Goal: Task Accomplishment & Management: Manage account settings

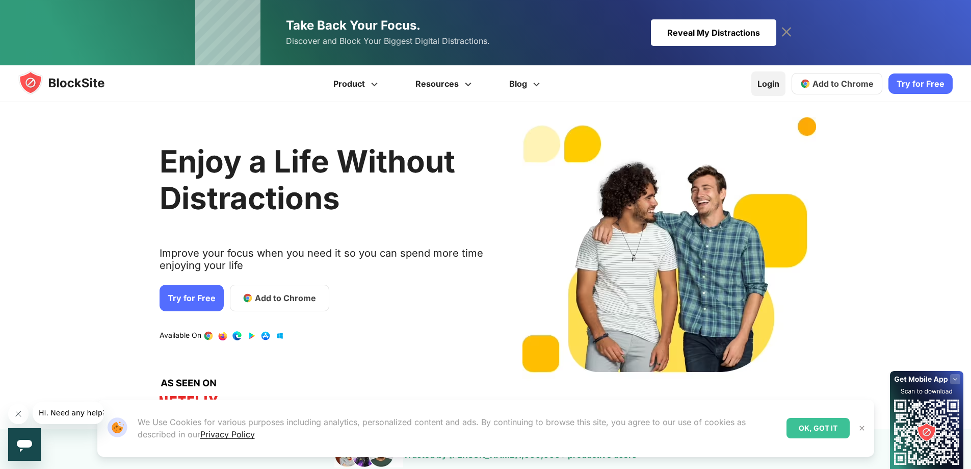
click at [762, 91] on link "Login" at bounding box center [769, 83] width 34 height 24
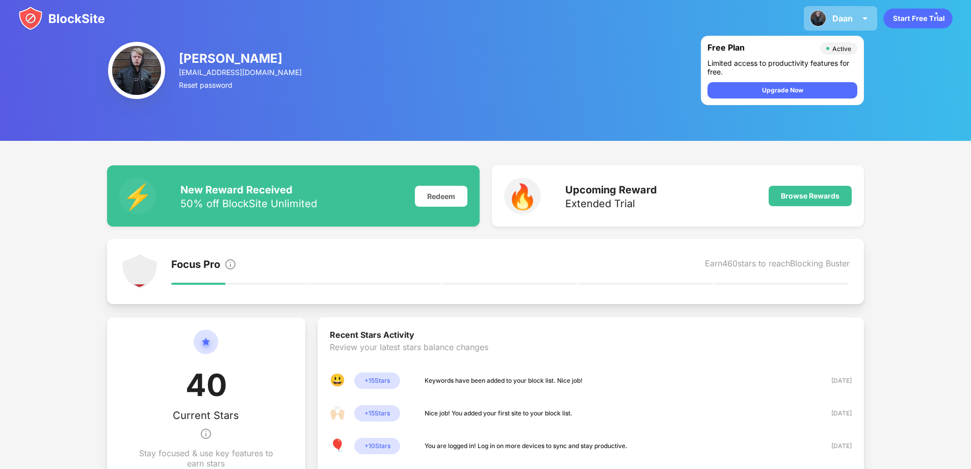
click at [851, 21] on div "Daan" at bounding box center [843, 18] width 20 height 10
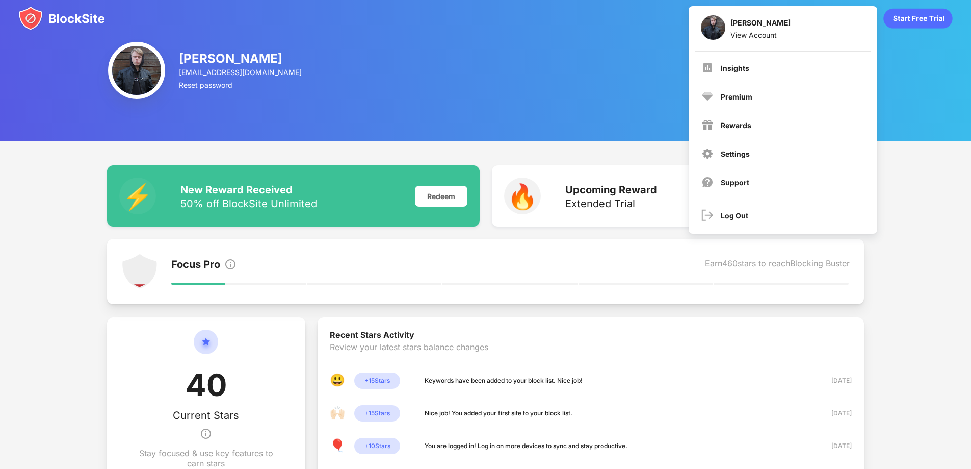
click at [609, 68] on div "Daan Kaat daan.kaat2005@gmail.com Reset password Free Plan Active Limited acces…" at bounding box center [485, 70] width 971 height 141
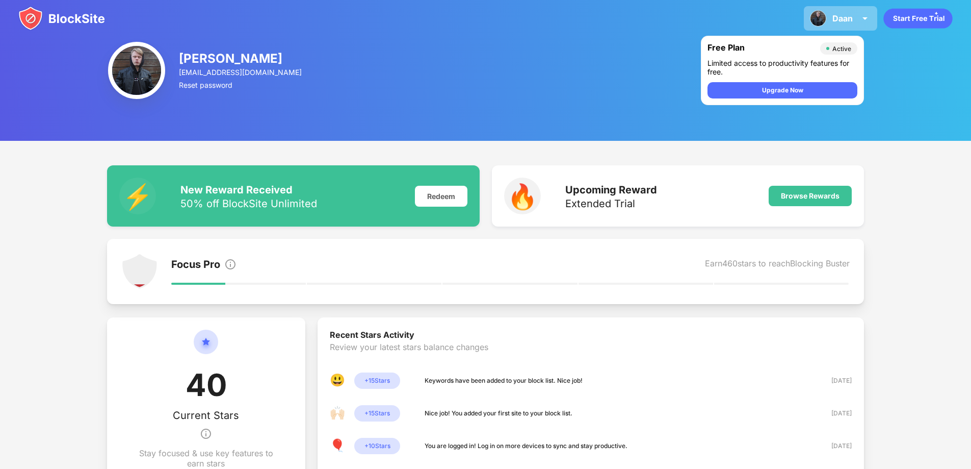
click at [842, 21] on div "Daan" at bounding box center [843, 18] width 20 height 10
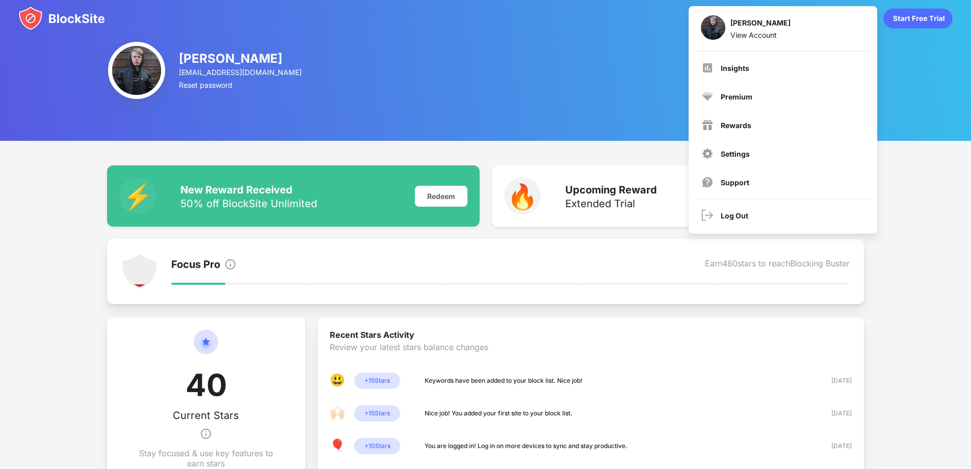
drag, startPoint x: 942, startPoint y: 153, endPoint x: 928, endPoint y: 157, distance: 14.2
click at [942, 153] on div "⚡️ New Reward Received 50% off BlockSite Unlimited Redeem 🔥 Upcoming Reward Ext…" at bounding box center [485, 434] width 971 height 586
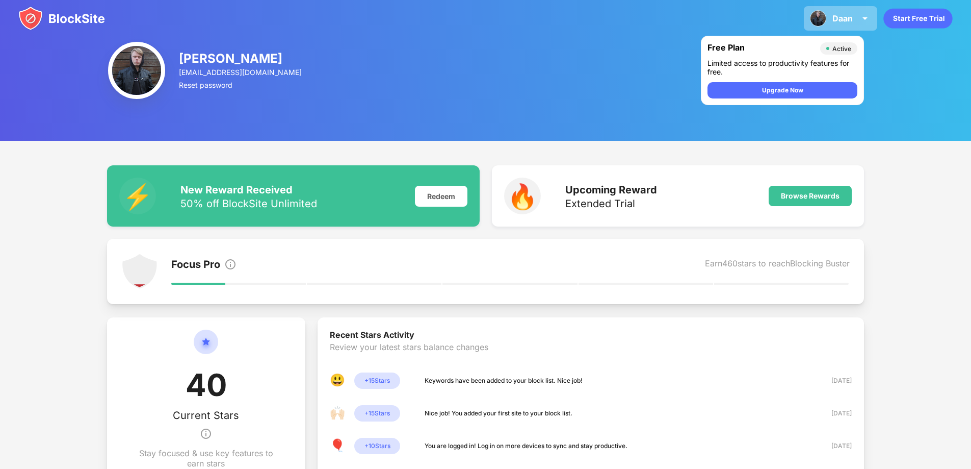
click at [808, 17] on div "Daan Daan Kaat View Account Insights Premium Rewards Settings Support Log Out" at bounding box center [840, 18] width 73 height 24
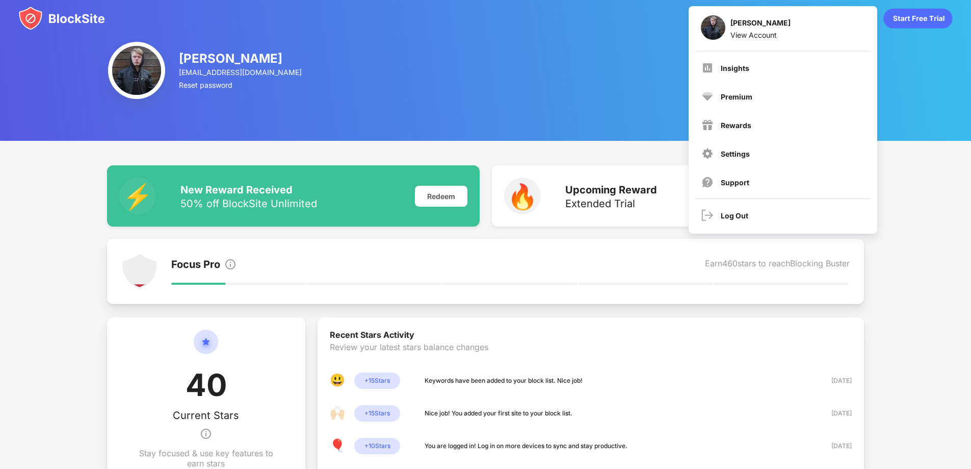
click at [546, 59] on div "Daan Kaat daan.kaat2005@gmail.com Reset password Free Plan Active Limited acces…" at bounding box center [485, 70] width 971 height 141
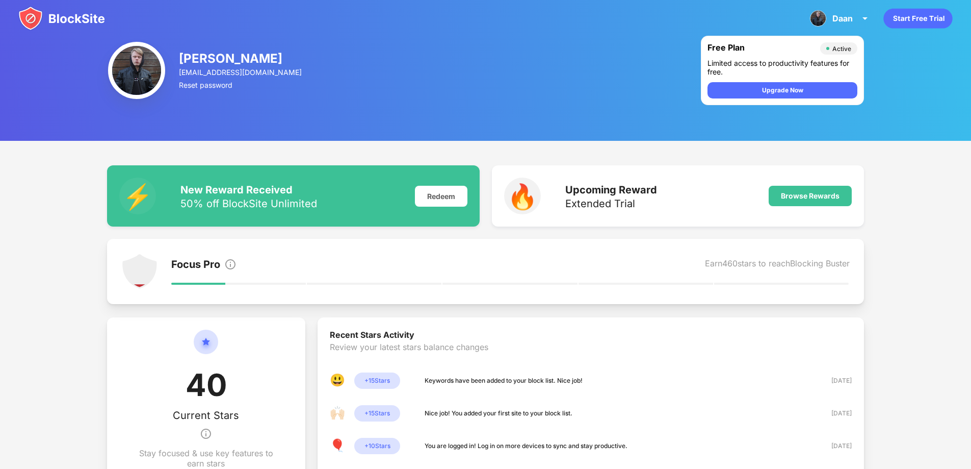
click at [98, 27] on img at bounding box center [61, 18] width 87 height 24
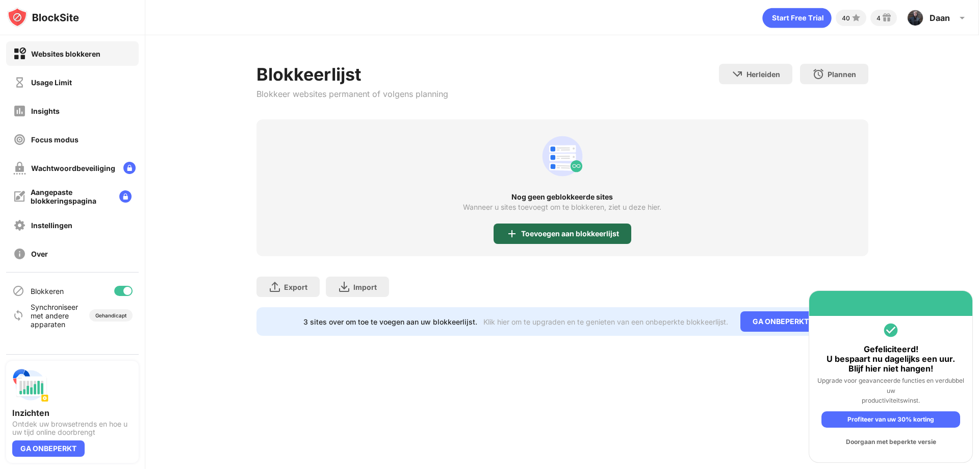
click at [572, 236] on div "Toevoegen aan blokkeerlijst" at bounding box center [570, 233] width 98 height 8
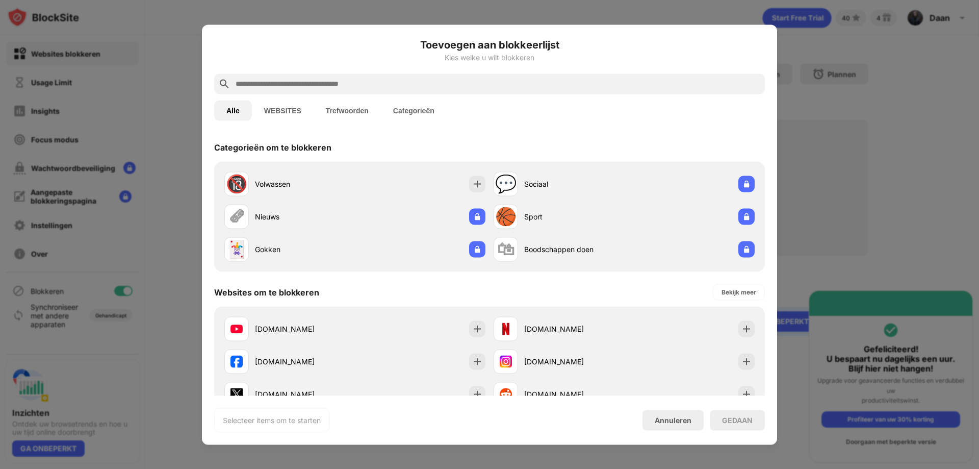
click at [343, 87] on input "text" at bounding box center [498, 84] width 526 height 12
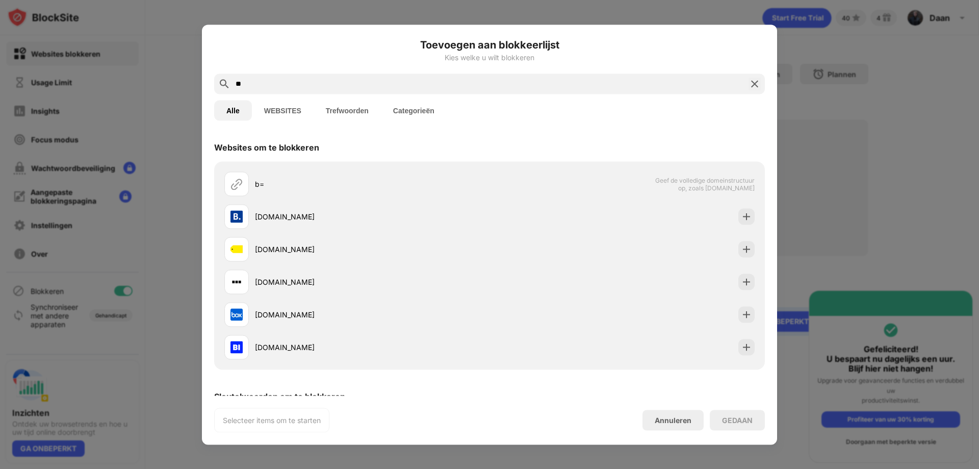
type input "*"
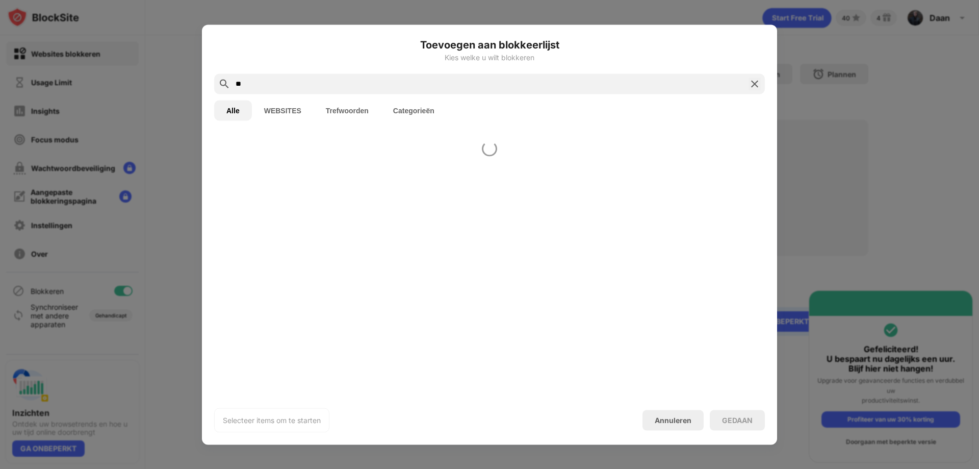
type input "*"
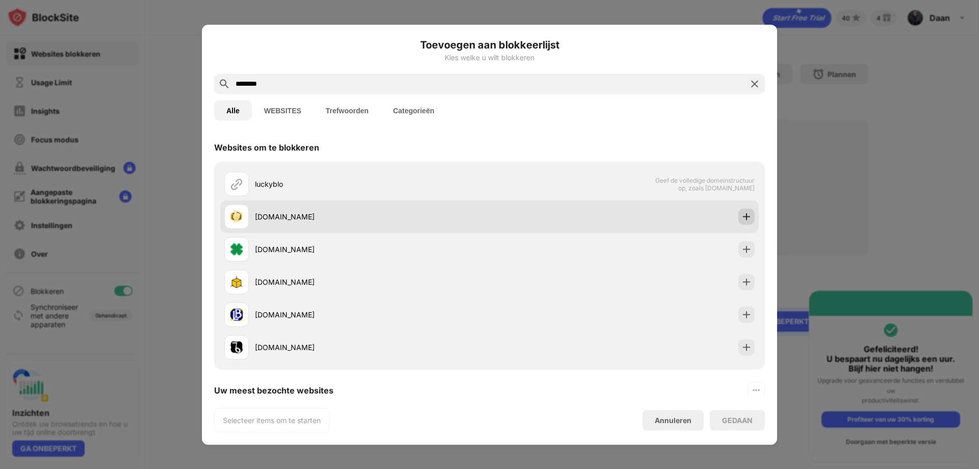
type input "********"
click at [741, 220] on img at bounding box center [746, 216] width 10 height 10
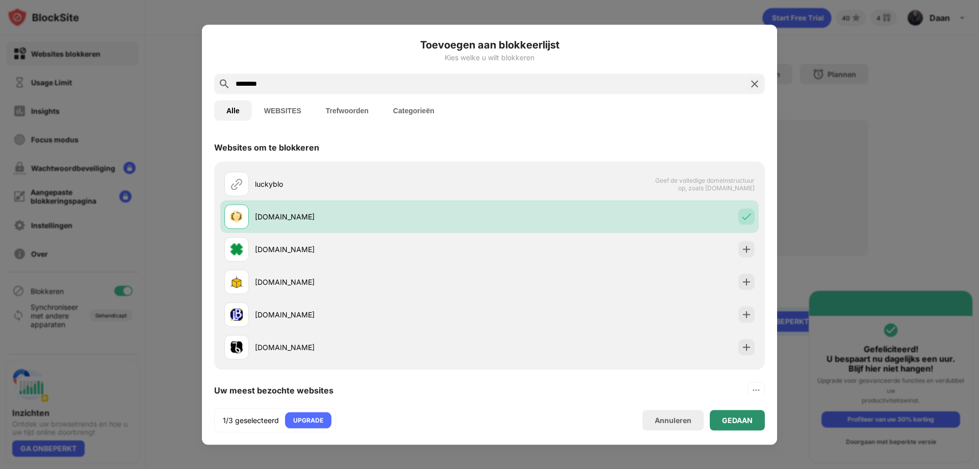
click at [743, 427] on div "GEDAAN" at bounding box center [737, 420] width 55 height 20
